Goal: Navigation & Orientation: Find specific page/section

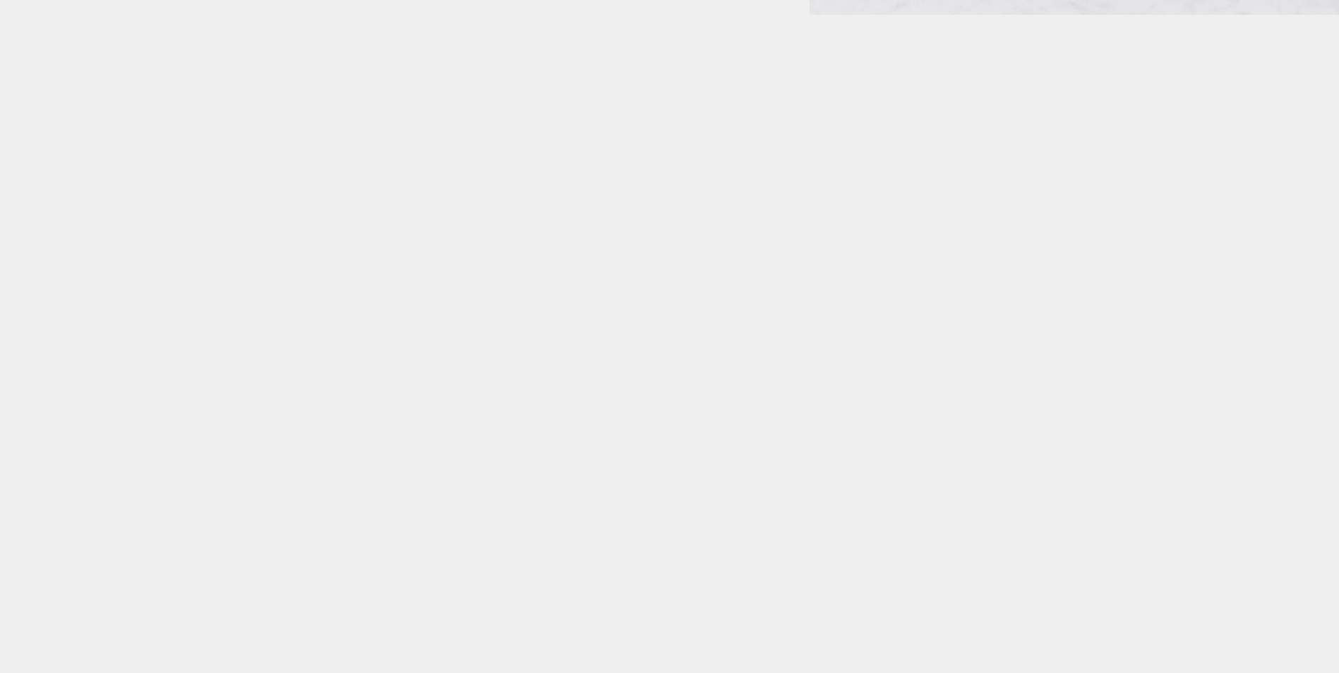
scroll to position [5142, 0]
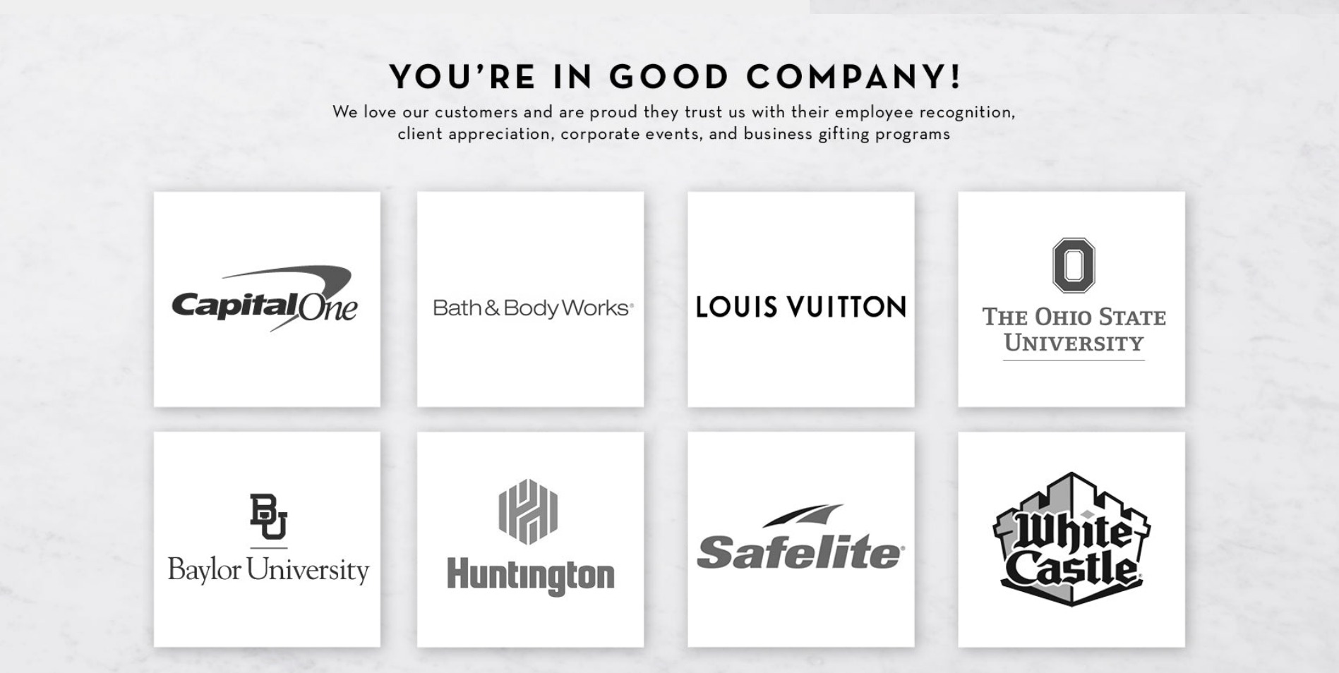
click at [280, 497] on img at bounding box center [669, 356] width 1339 height 685
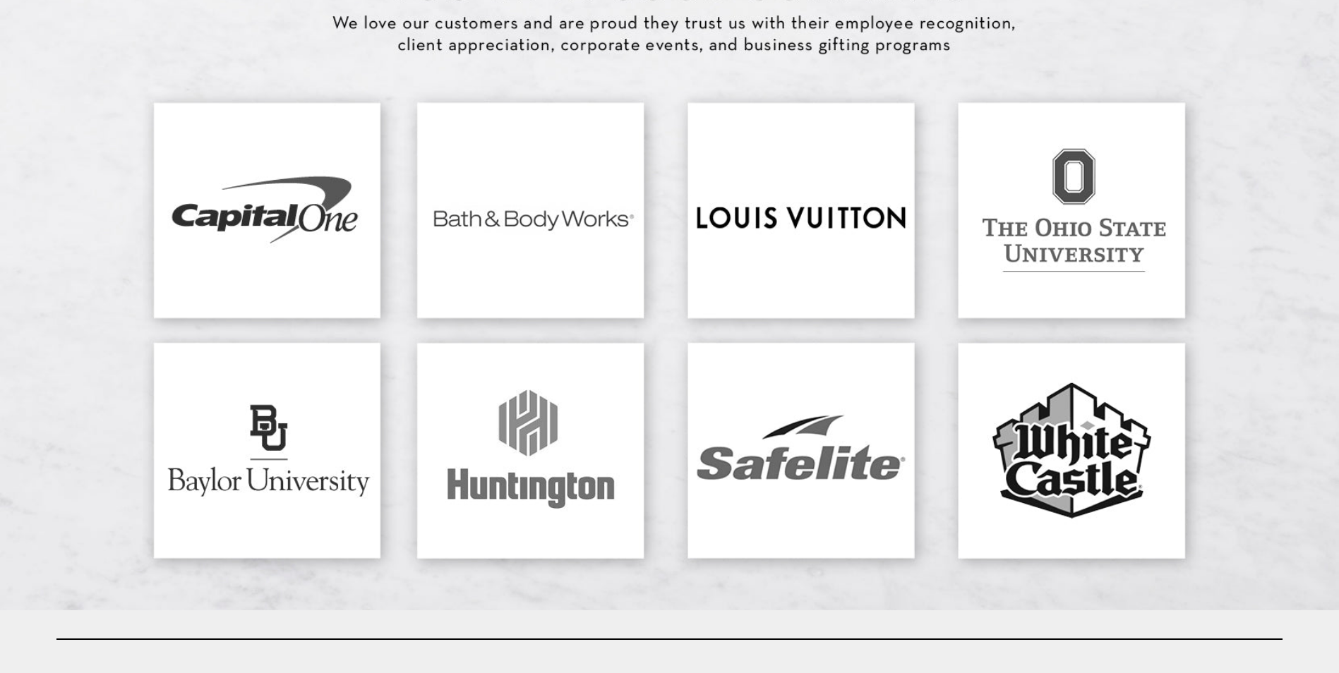
click at [489, 298] on img at bounding box center [669, 267] width 1339 height 685
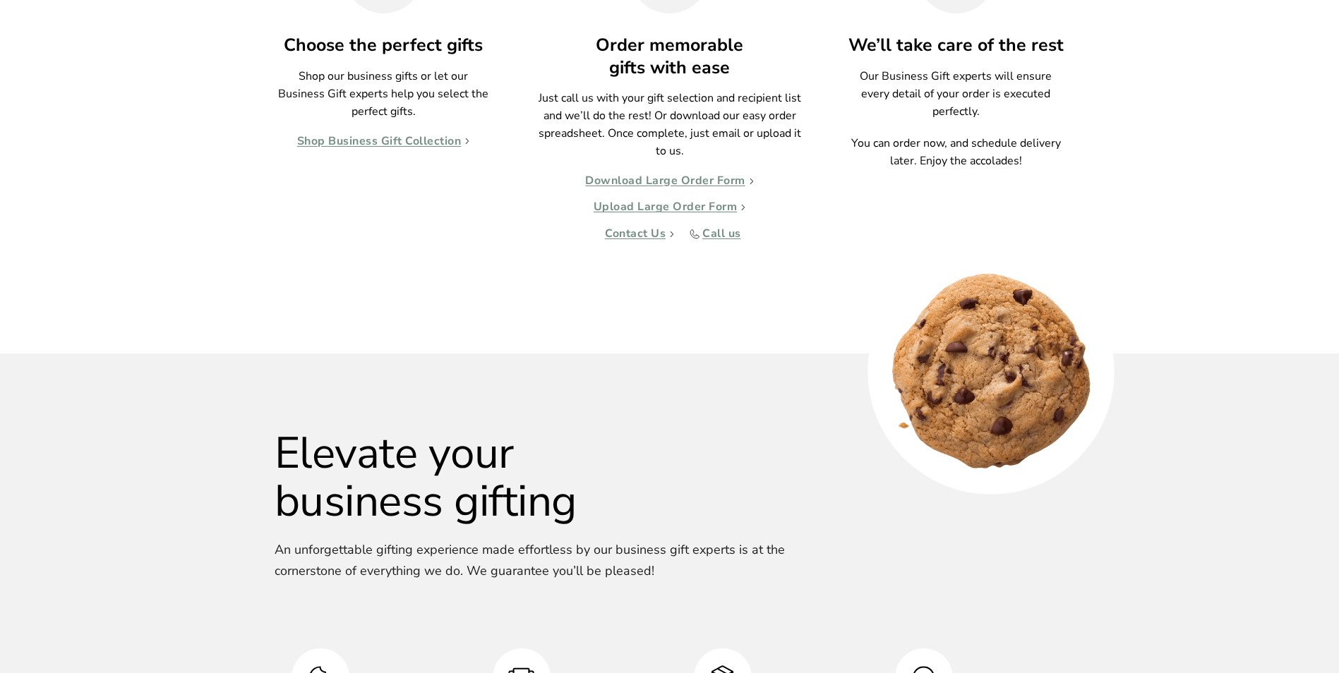
scroll to position [1506, 0]
